Goal: Task Accomplishment & Management: Complete application form

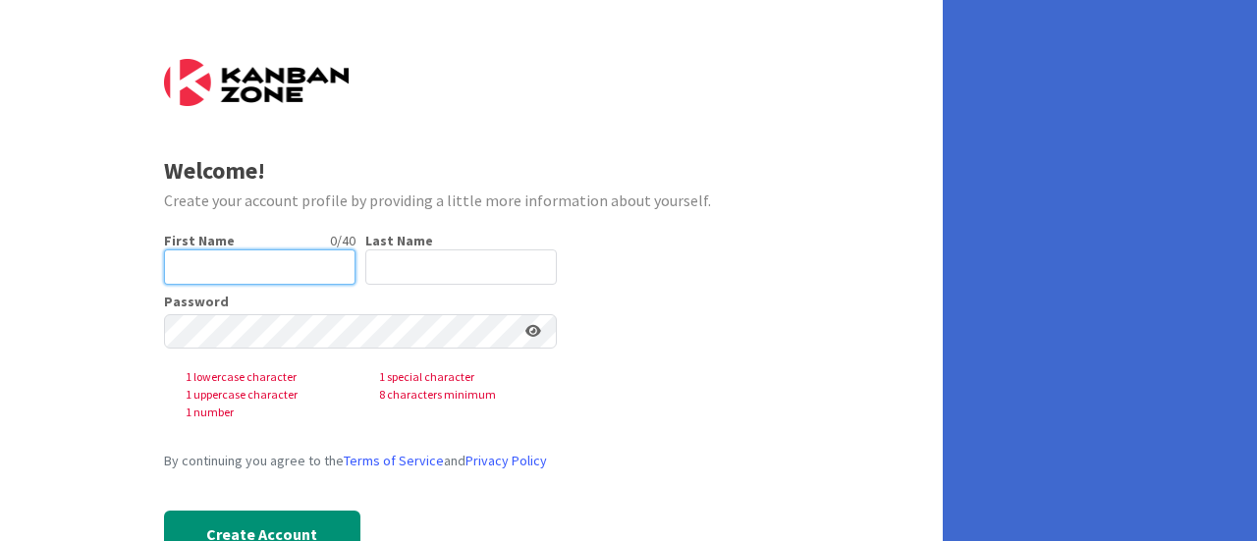
click at [271, 280] on input "text" at bounding box center [260, 267] width 192 height 35
type input "[PERSON_NAME]"
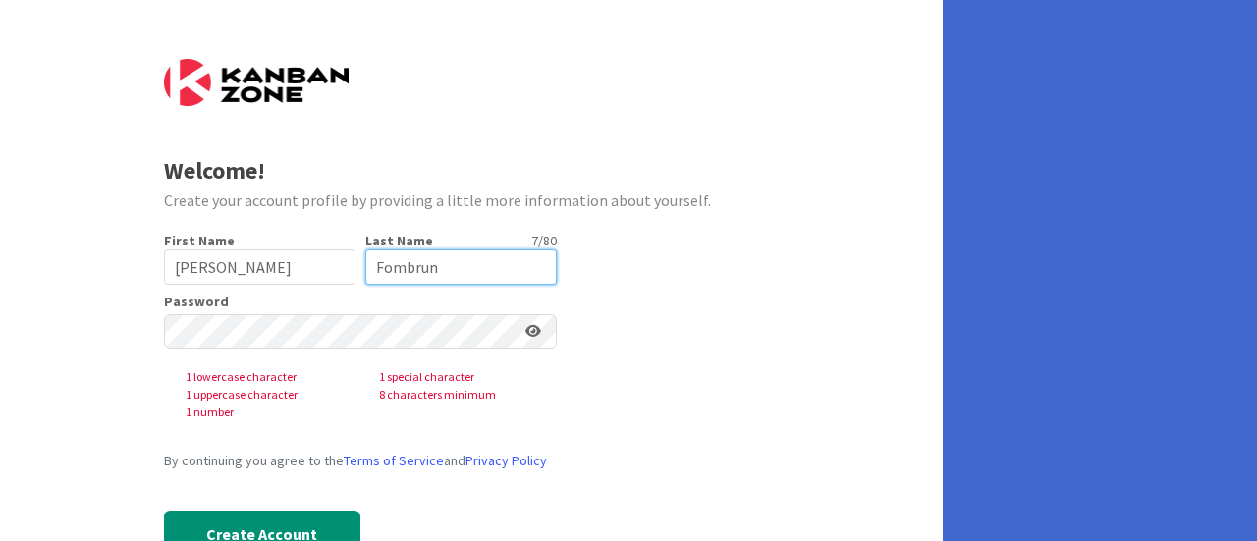
type input "Fombrun"
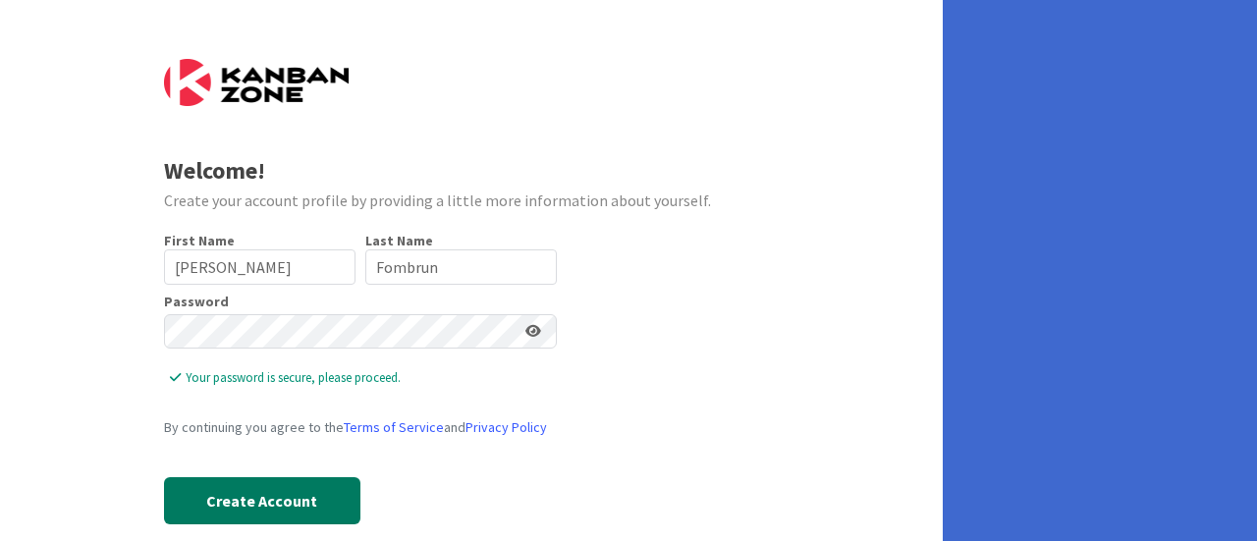
click at [303, 505] on button "Create Account" at bounding box center [262, 500] width 196 height 47
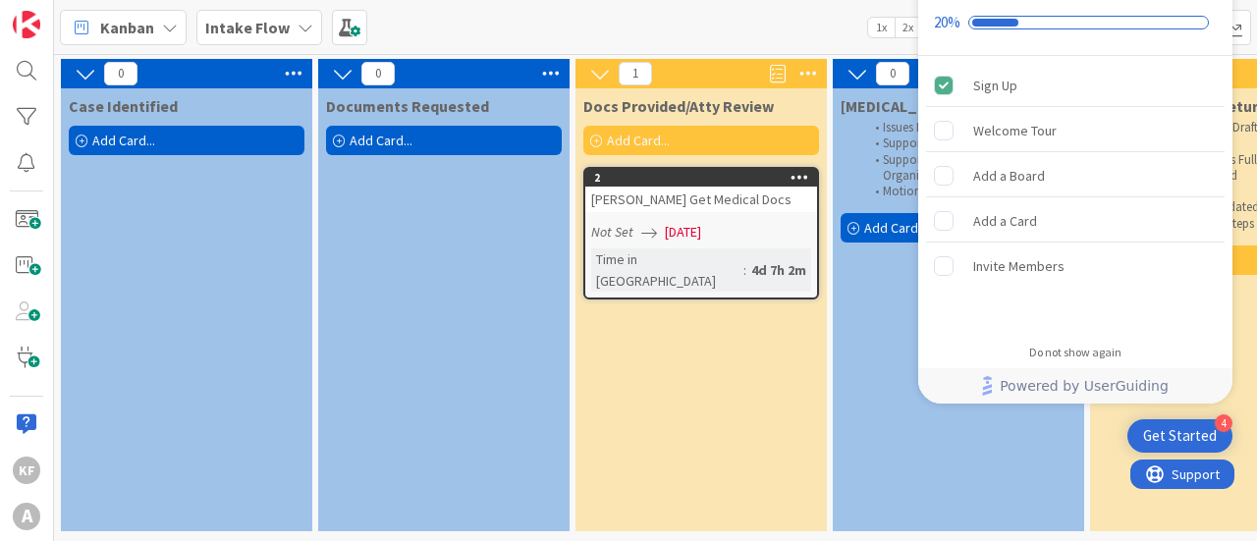
click at [686, 44] on div "Kanban Intake Flow 1x 2x 3x" at bounding box center [655, 27] width 1203 height 54
click at [1075, 131] on div "Welcome Tour" at bounding box center [1075, 130] width 299 height 43
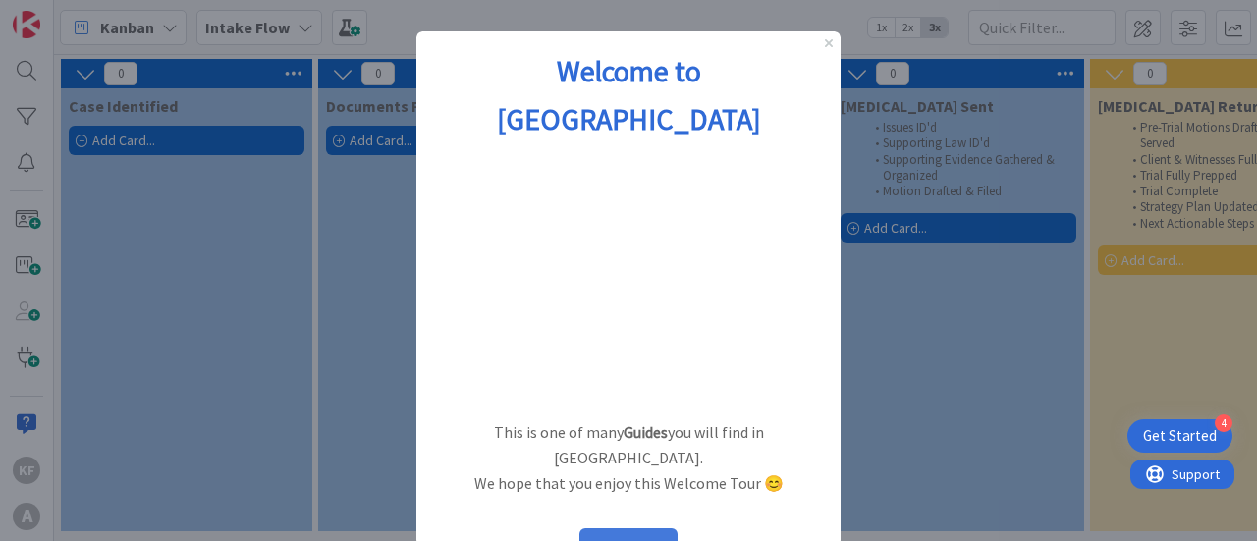
click at [648, 529] on button "START" at bounding box center [629, 547] width 98 height 37
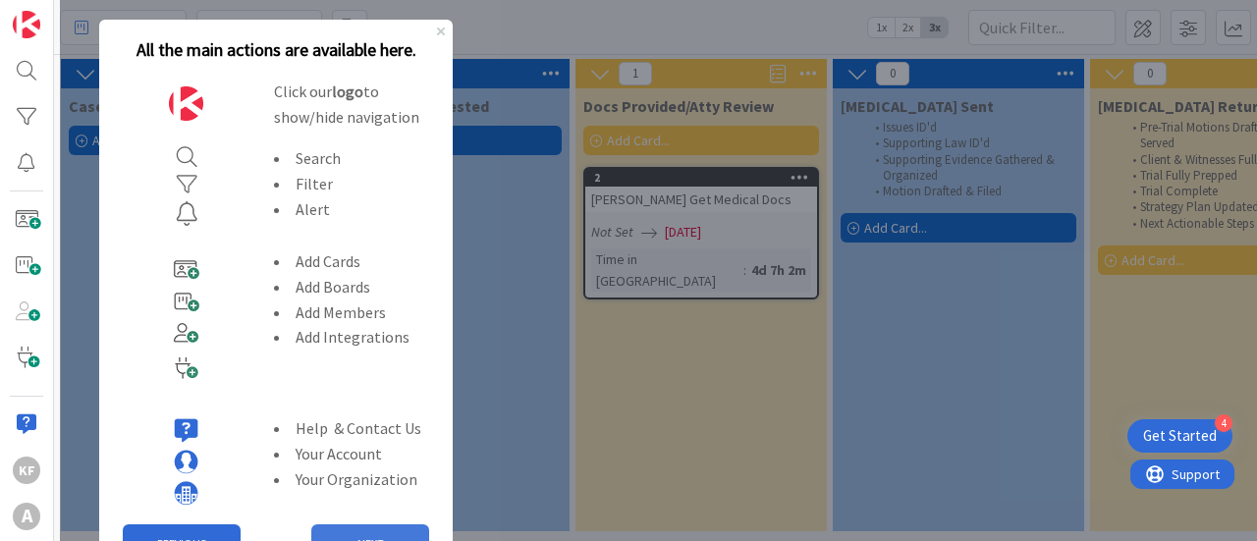
click at [365, 537] on button "NEXT" at bounding box center [370, 544] width 118 height 39
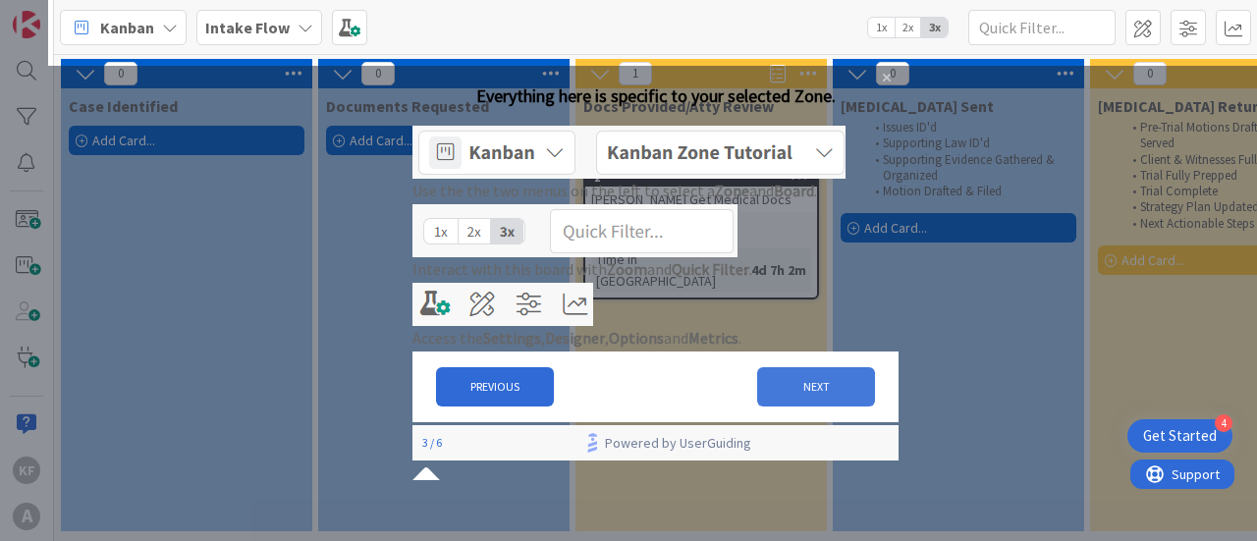
click at [776, 407] on button "NEXT" at bounding box center [816, 386] width 118 height 39
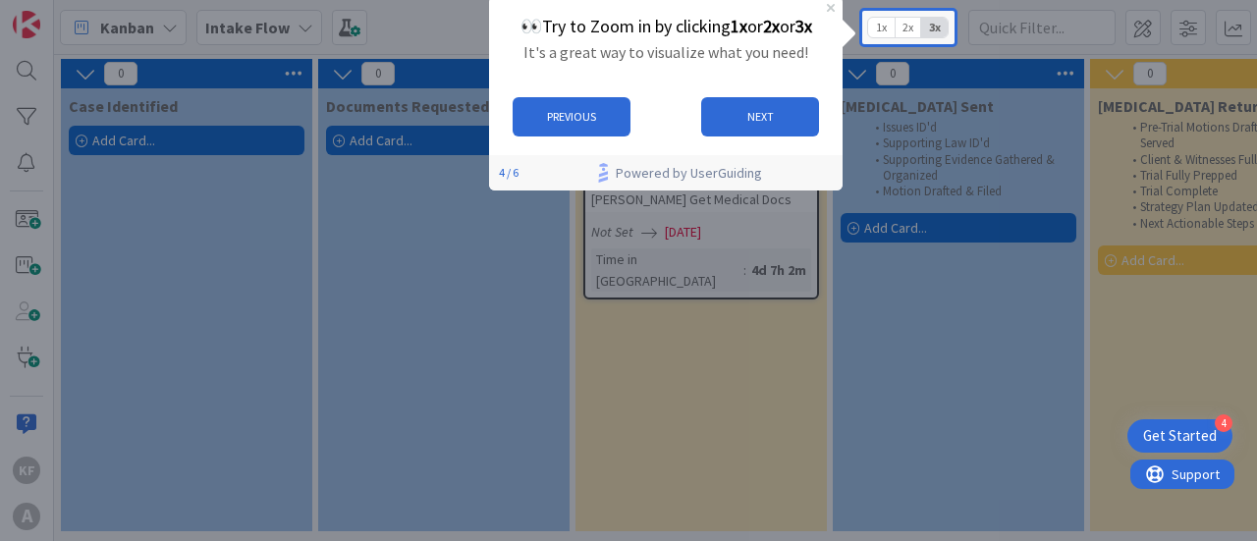
click at [908, 23] on span "2x" at bounding box center [908, 28] width 27 height 20
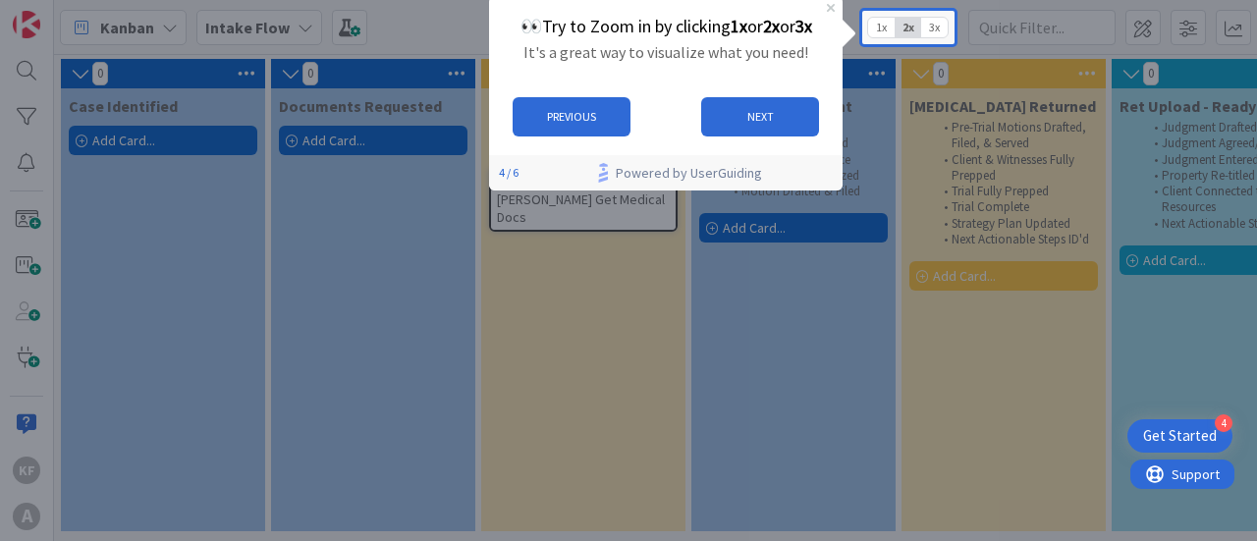
click at [884, 25] on span "1x" at bounding box center [881, 28] width 27 height 20
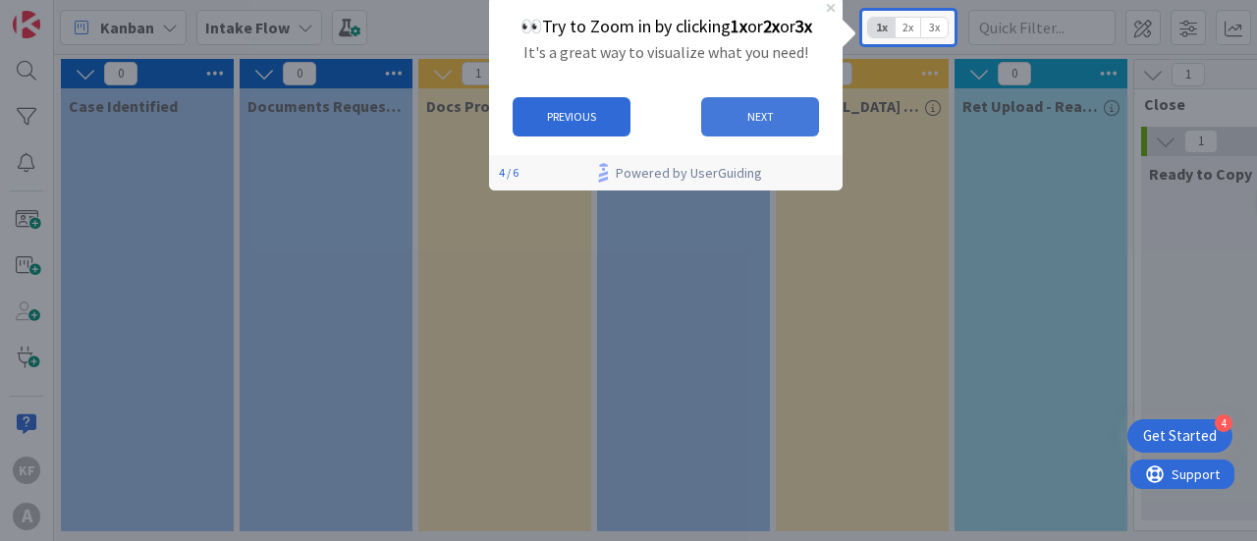
click at [788, 116] on button "NEXT" at bounding box center [759, 116] width 118 height 39
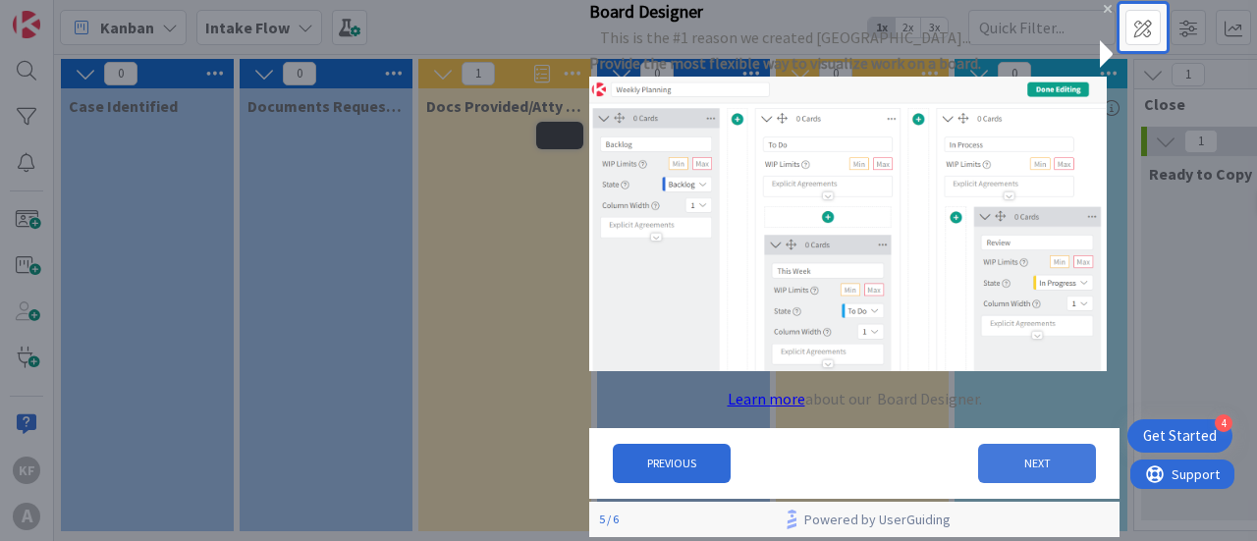
click at [1041, 472] on button "NEXT" at bounding box center [1037, 464] width 118 height 39
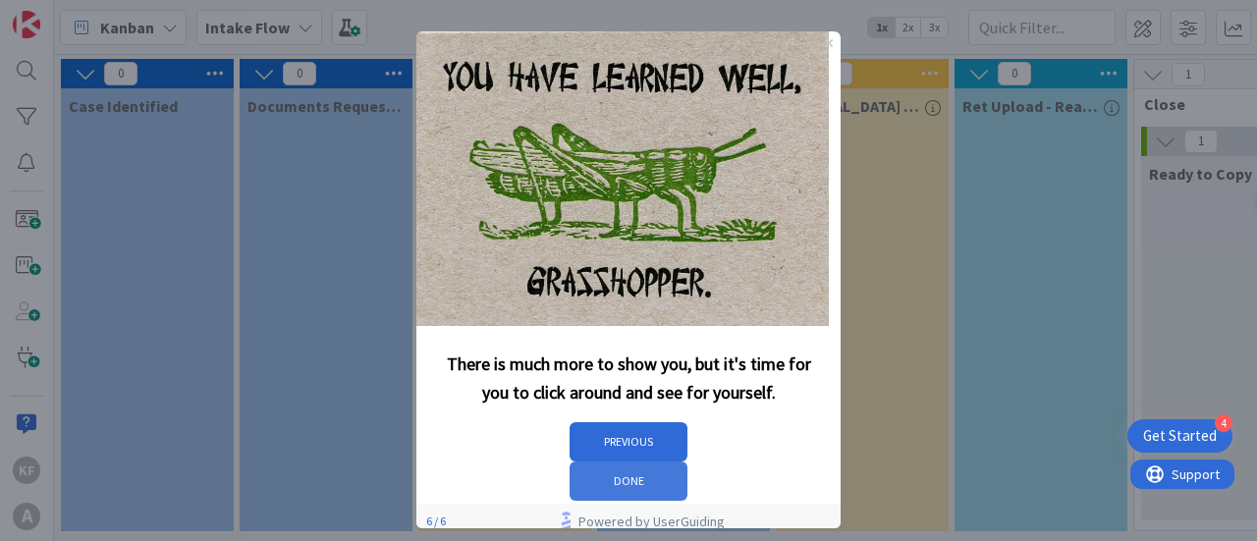
click at [688, 462] on button "DONE" at bounding box center [629, 481] width 118 height 39
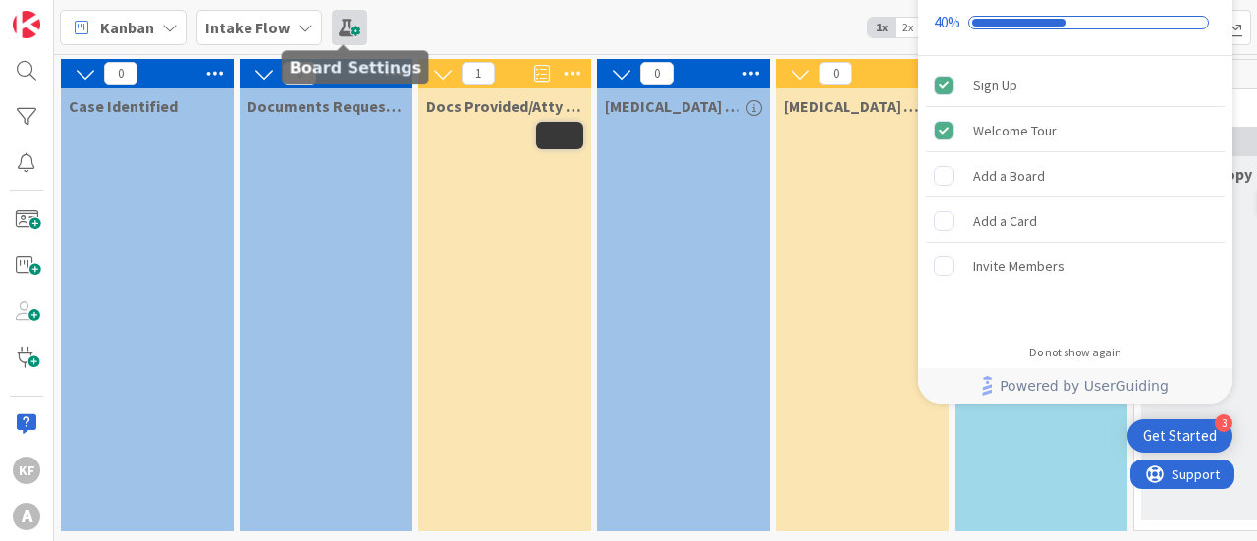
click at [346, 24] on span at bounding box center [349, 27] width 35 height 35
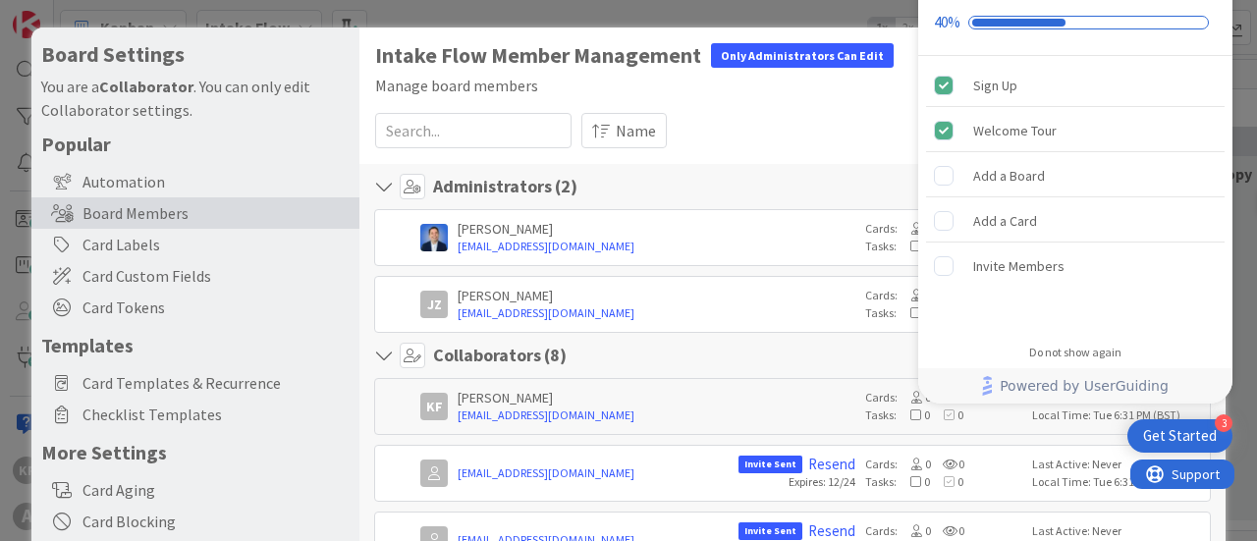
click at [506, 5] on div "Board Settings You are a Collaborator . You can only edit Collaborator settings…" at bounding box center [628, 270] width 1257 height 541
